Goal: Navigation & Orientation: Find specific page/section

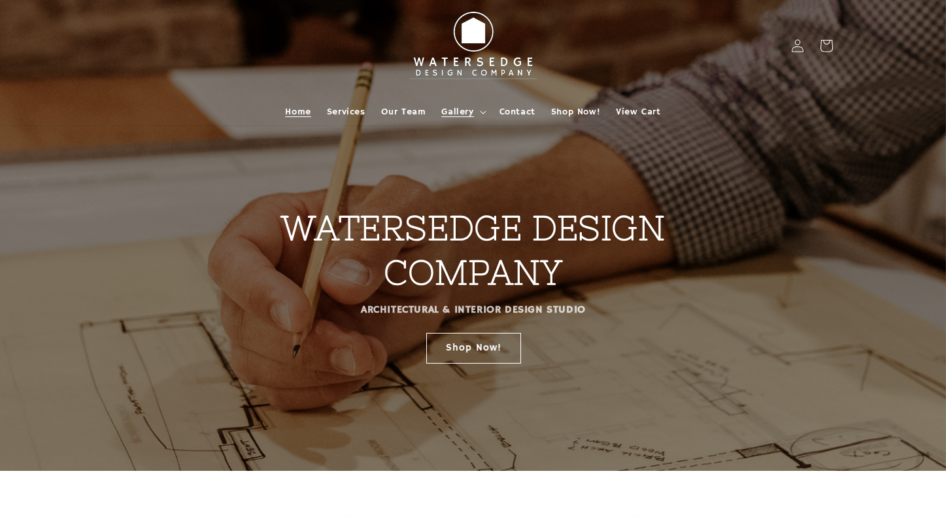
click at [474, 111] on summary "Gallery" at bounding box center [463, 111] width 58 height 27
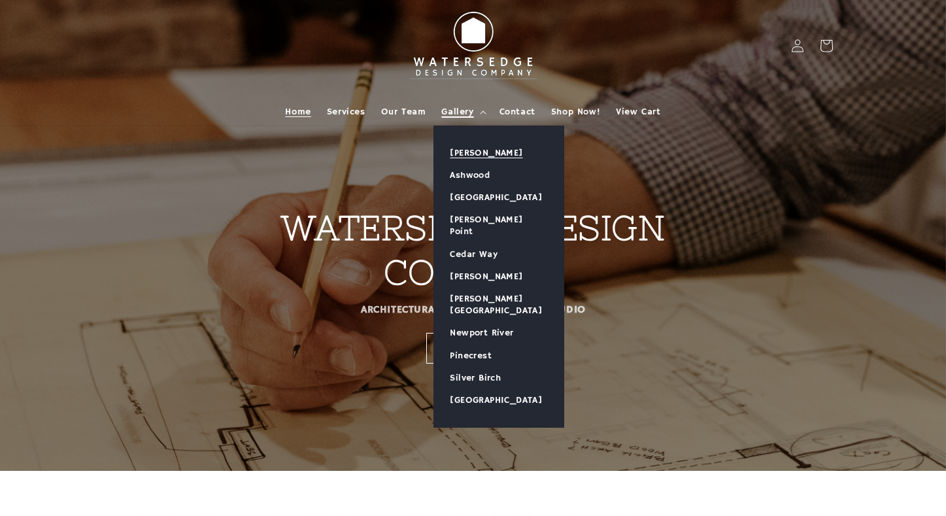
click at [467, 153] on link "[PERSON_NAME]" at bounding box center [499, 153] width 130 height 22
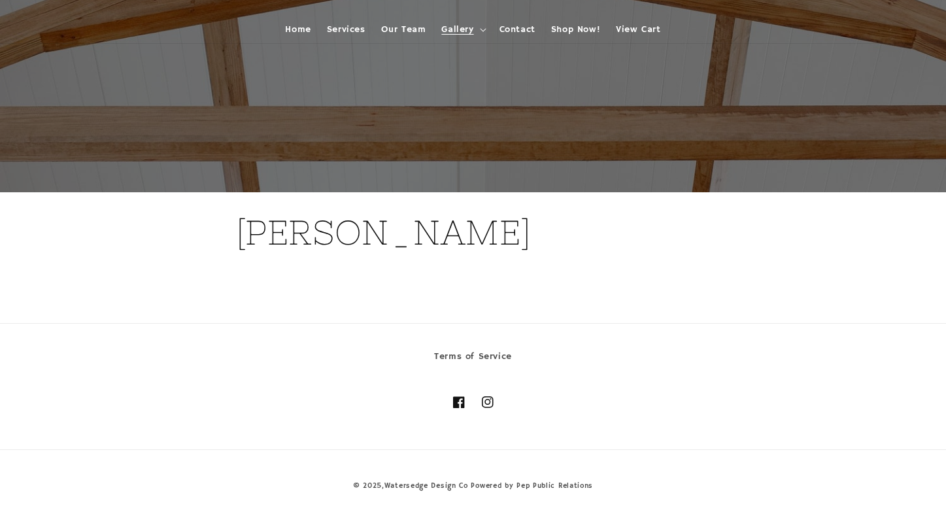
scroll to position [82, 0]
click at [384, 237] on h1 "[PERSON_NAME]" at bounding box center [473, 233] width 475 height 44
click at [434, 298] on div "[PERSON_NAME]" at bounding box center [473, 246] width 475 height 107
click at [477, 29] on summary "Gallery" at bounding box center [463, 29] width 58 height 27
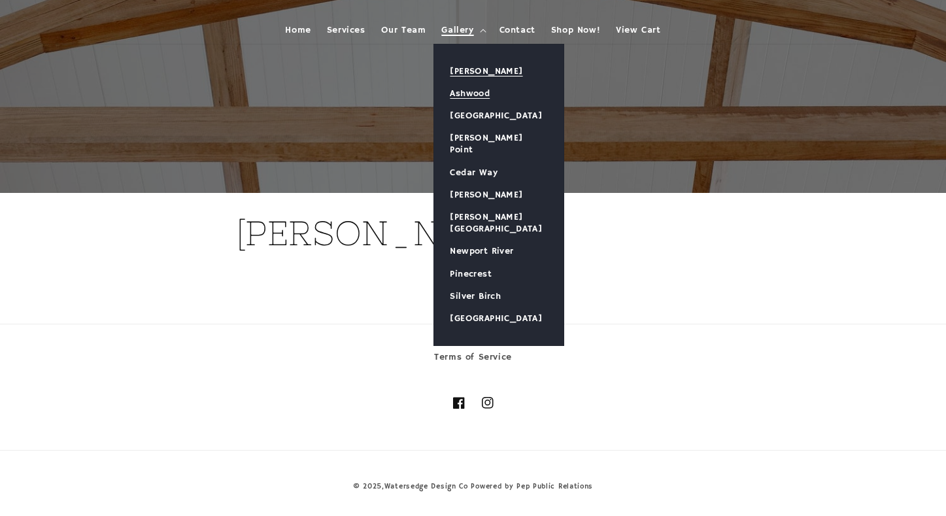
click at [464, 93] on link "Ashwood" at bounding box center [499, 93] width 130 height 22
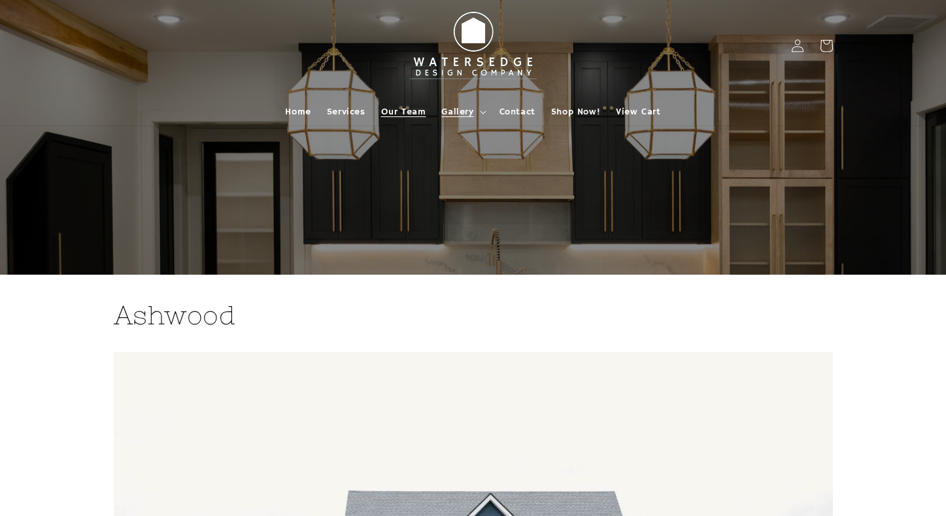
click at [414, 109] on span "Our Team" at bounding box center [403, 112] width 45 height 12
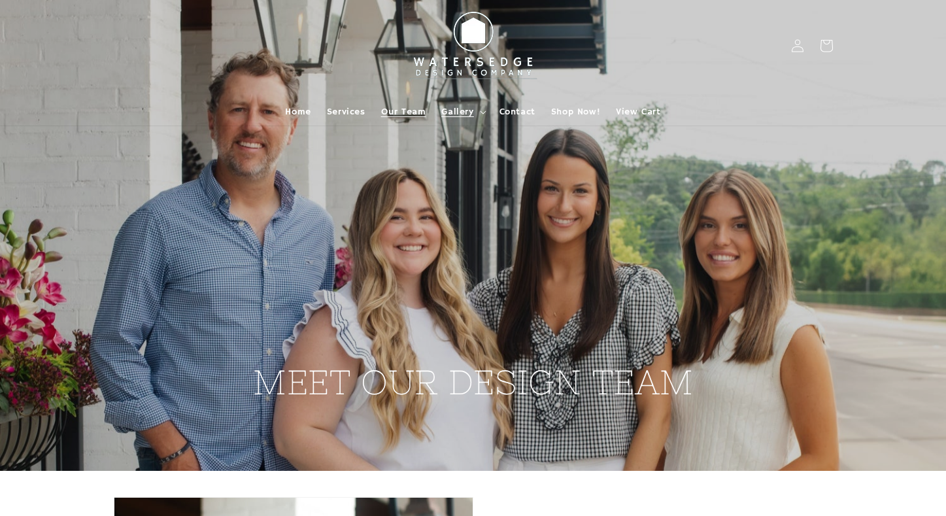
click at [466, 110] on span "Gallery" at bounding box center [458, 112] width 32 height 12
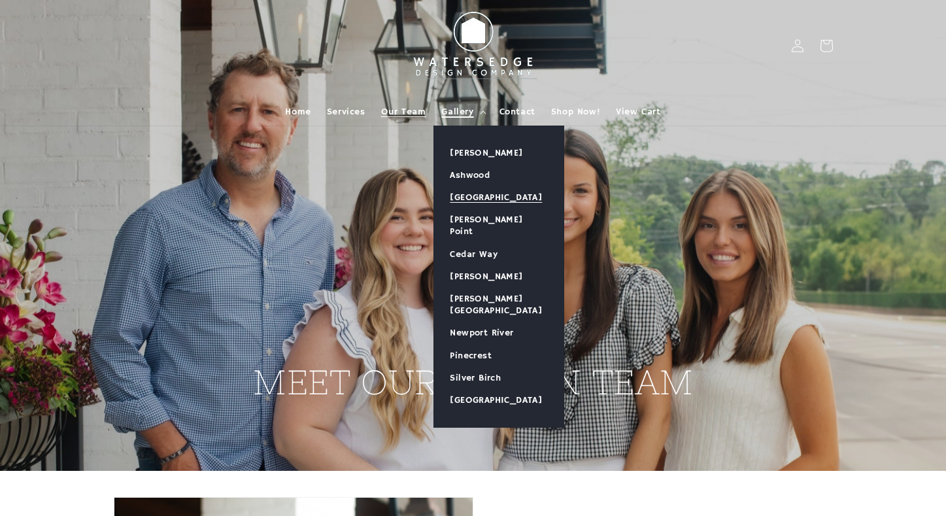
click at [472, 199] on link "[GEOGRAPHIC_DATA]" at bounding box center [499, 197] width 130 height 22
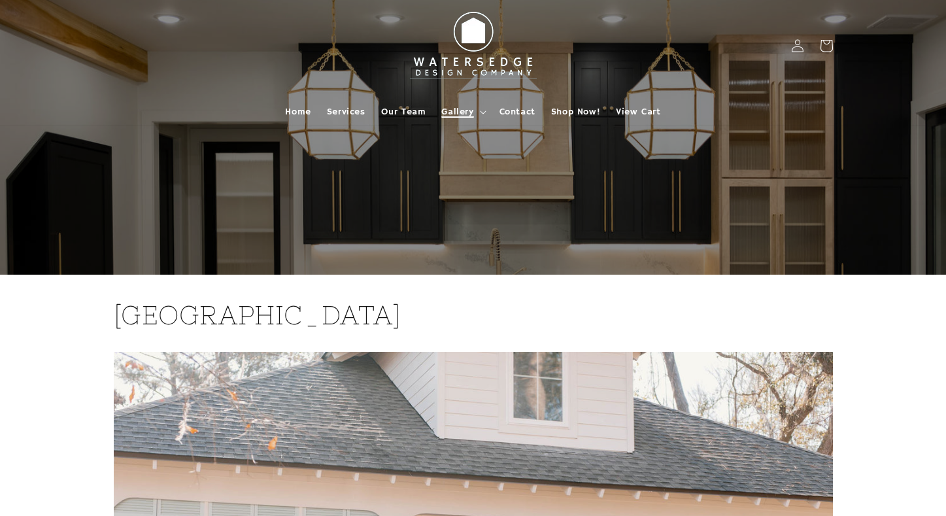
click at [476, 111] on summary "Gallery" at bounding box center [463, 111] width 58 height 27
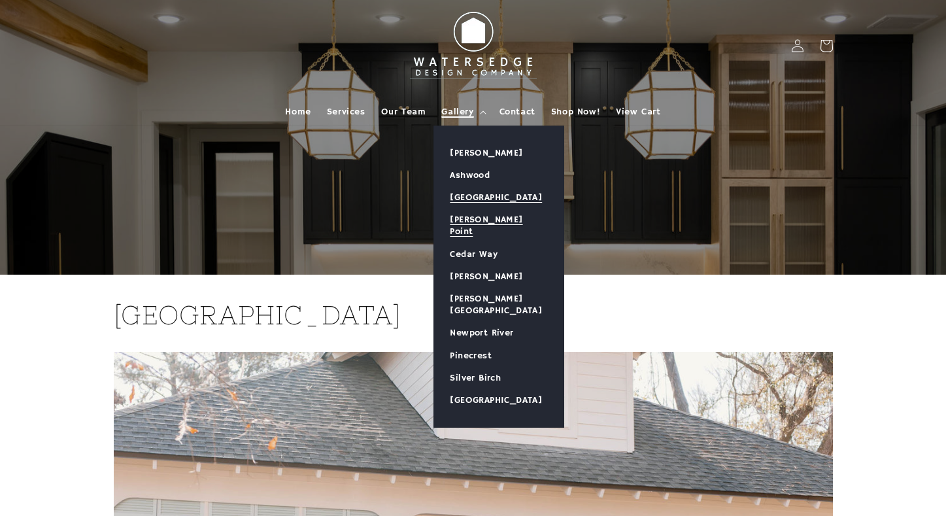
click at [488, 216] on link "[PERSON_NAME] Point" at bounding box center [499, 226] width 130 height 34
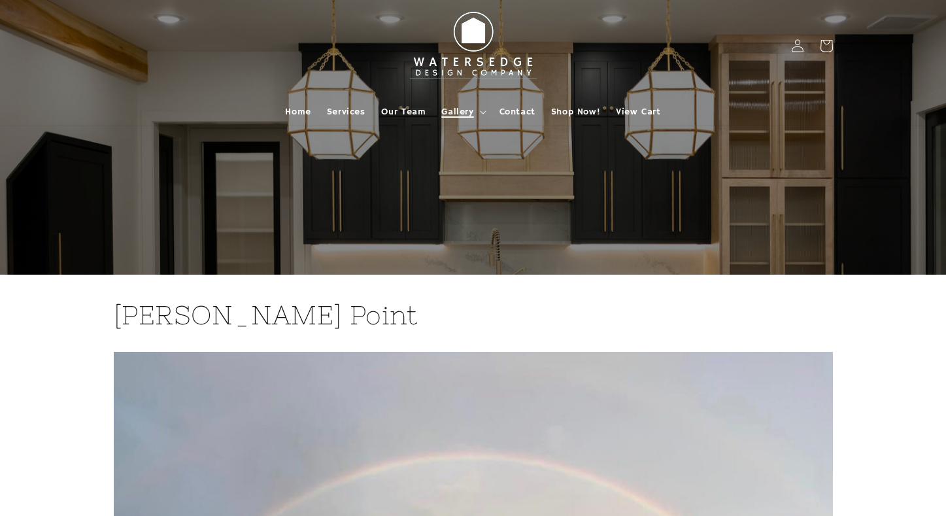
click at [475, 112] on summary "Gallery" at bounding box center [463, 111] width 58 height 27
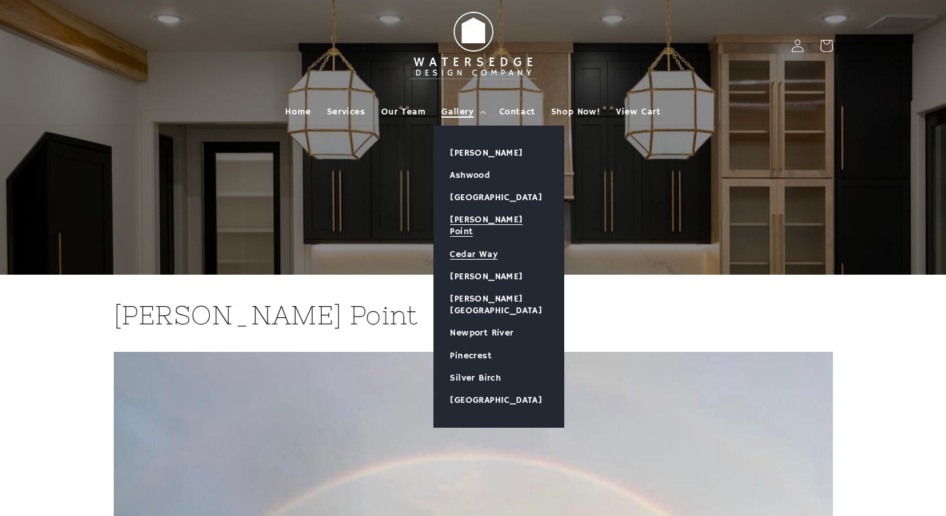
click at [483, 243] on link "Cedar Way" at bounding box center [499, 254] width 130 height 22
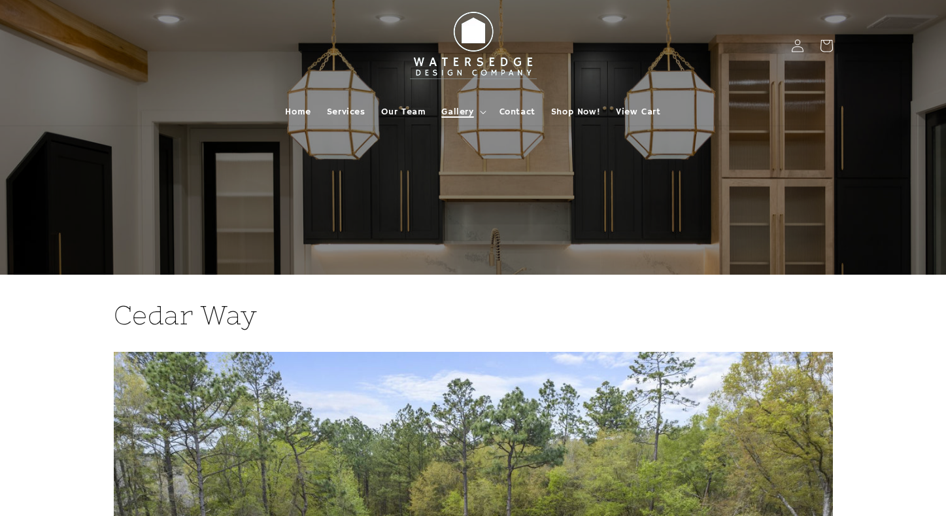
click at [483, 113] on icon at bounding box center [483, 112] width 6 height 3
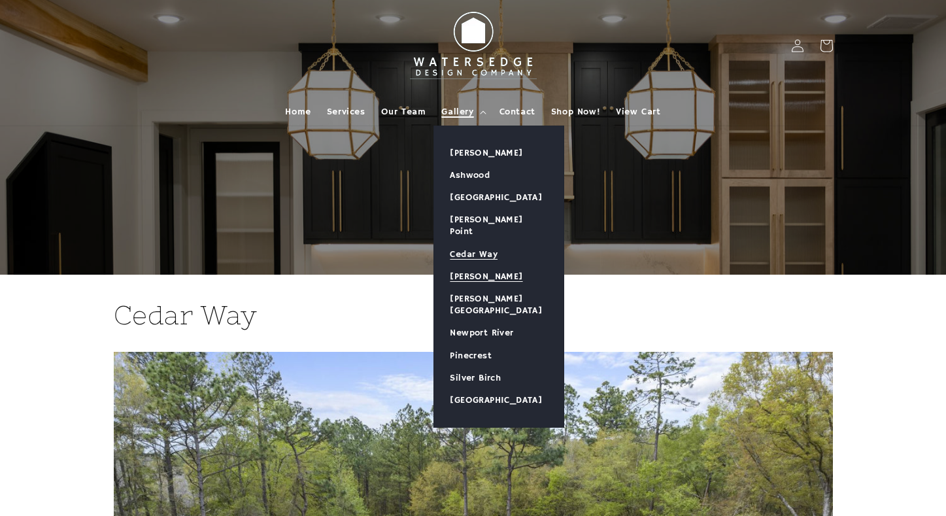
click at [486, 266] on link "[PERSON_NAME]" at bounding box center [499, 277] width 130 height 22
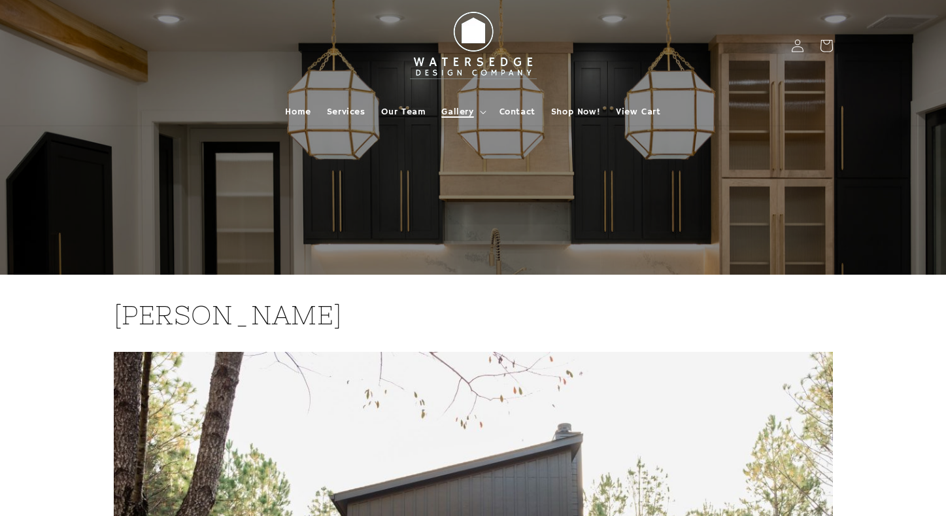
click at [483, 112] on icon at bounding box center [483, 113] width 7 height 4
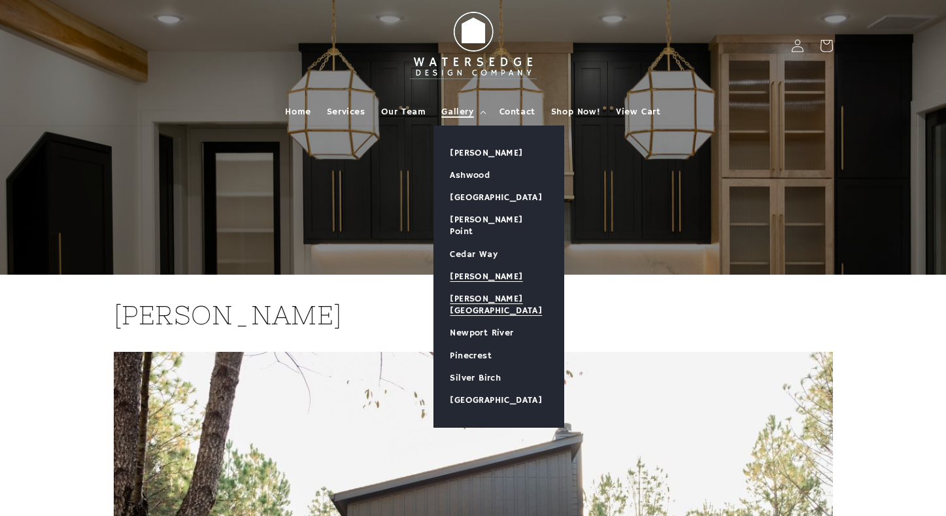
click at [476, 288] on link "[PERSON_NAME][GEOGRAPHIC_DATA]" at bounding box center [499, 305] width 130 height 34
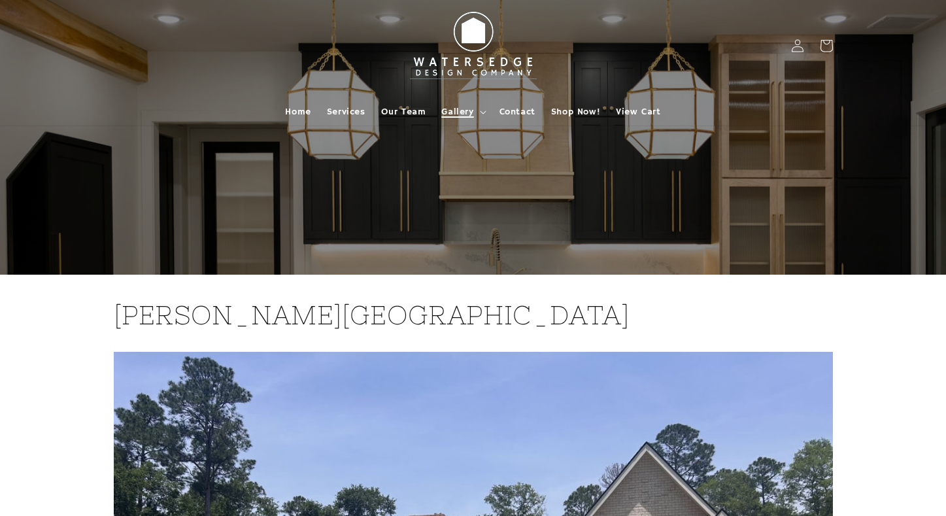
click at [479, 111] on summary "Gallery" at bounding box center [463, 111] width 58 height 27
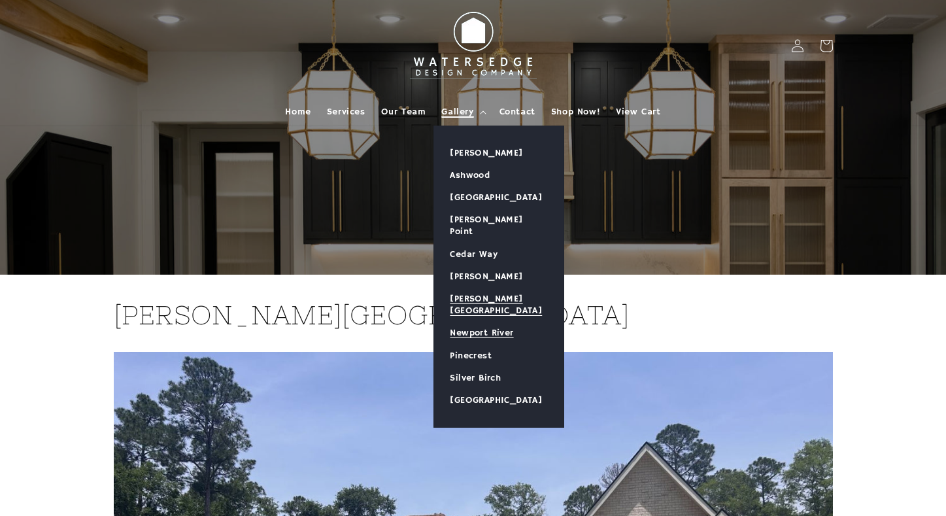
click at [472, 322] on link "Newport River" at bounding box center [499, 333] width 130 height 22
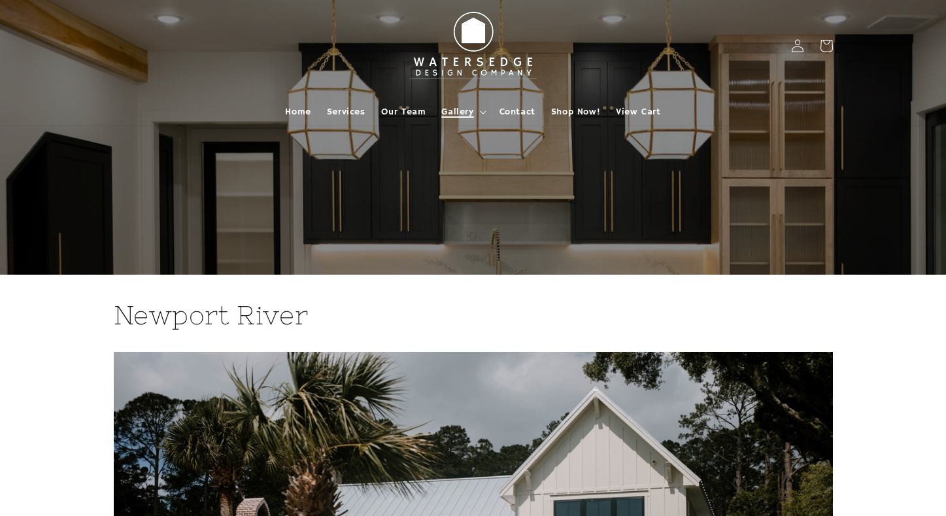
click at [482, 113] on icon at bounding box center [483, 112] width 6 height 3
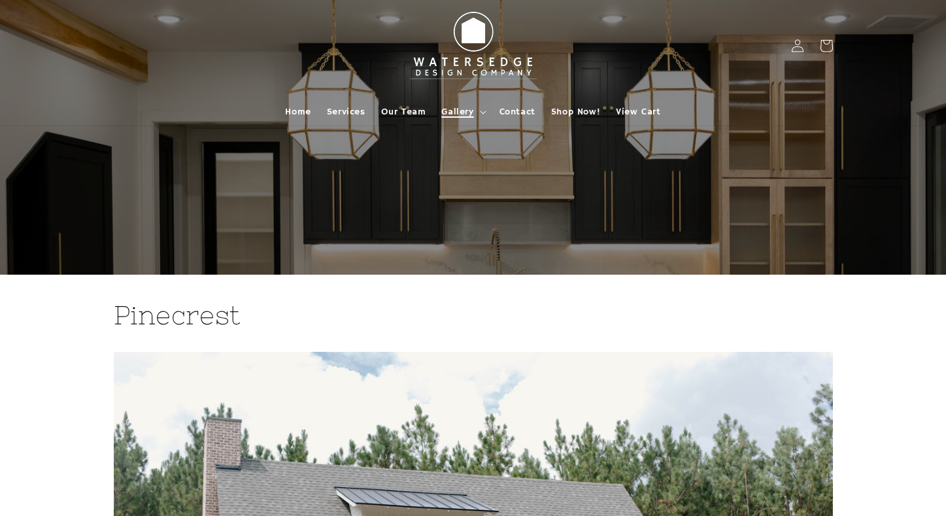
click at [478, 109] on summary "Gallery" at bounding box center [463, 111] width 58 height 27
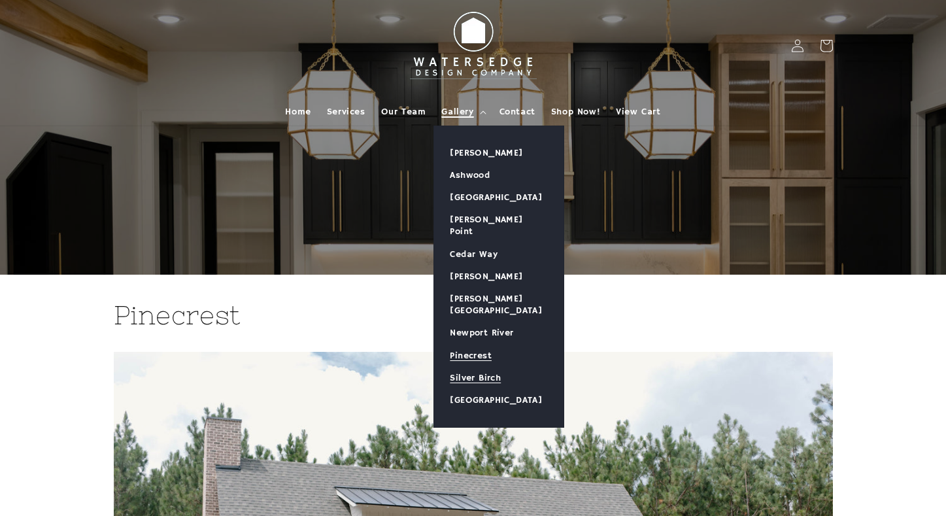
click at [469, 367] on link "Silver Birch" at bounding box center [499, 378] width 130 height 22
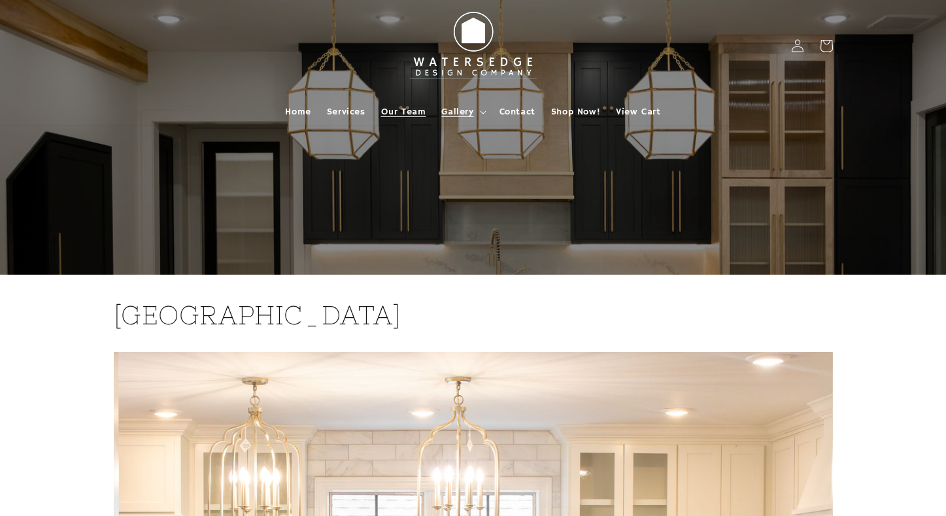
click at [413, 106] on span "Our Team" at bounding box center [403, 112] width 45 height 12
